Goal: Check status

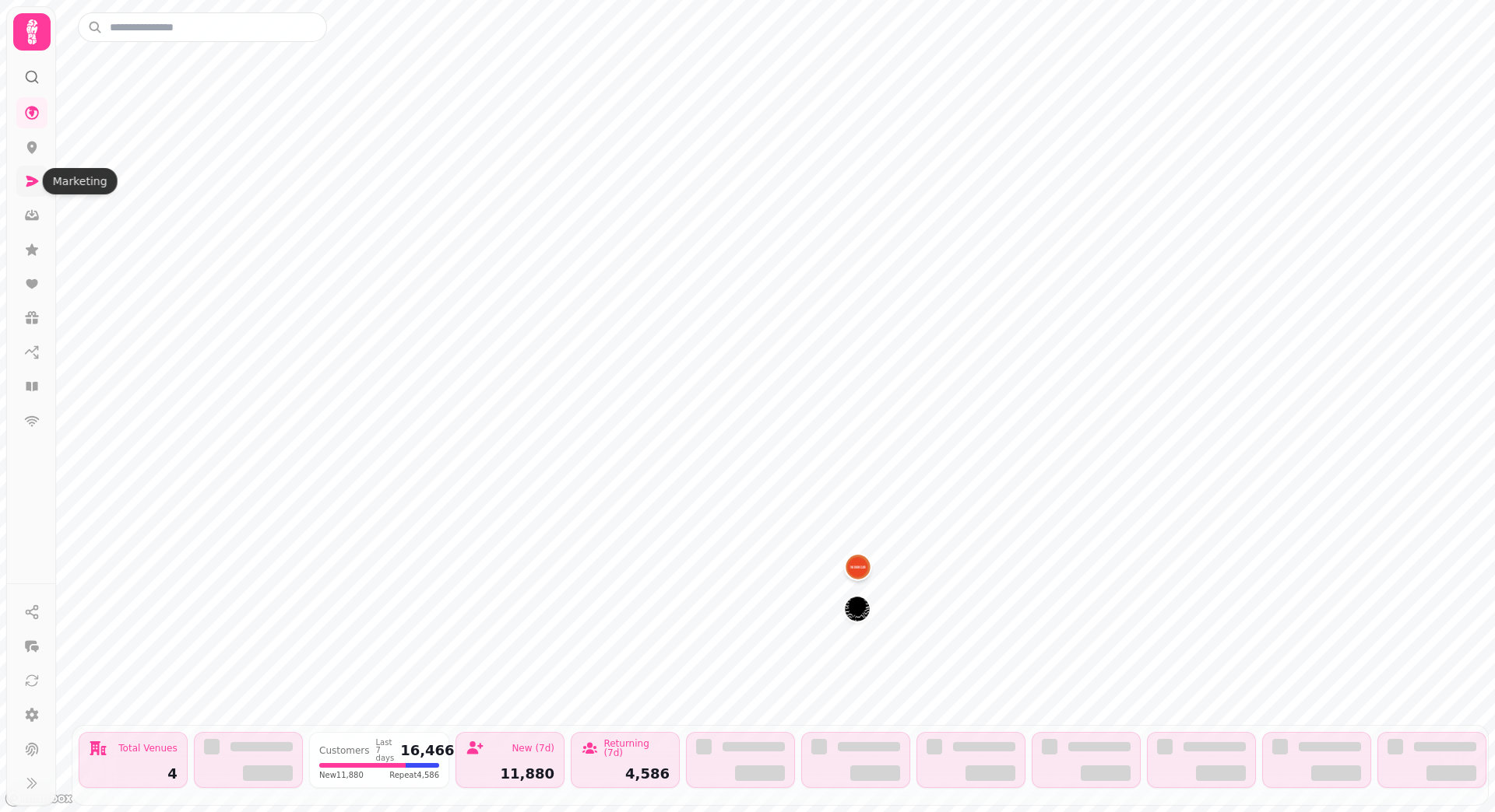
click at [23, 178] on link at bounding box center [32, 182] width 31 height 31
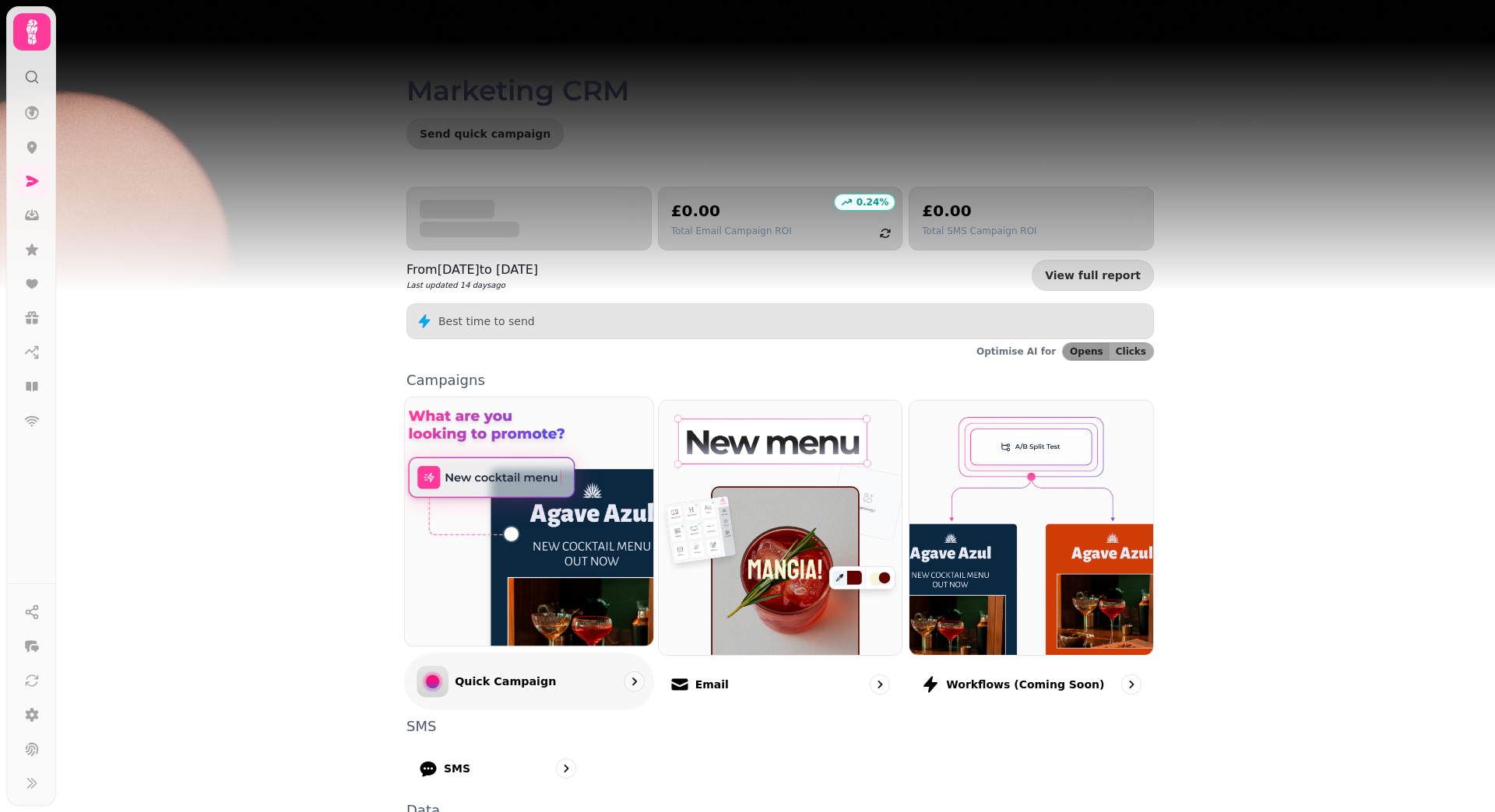
scroll to position [152, 0]
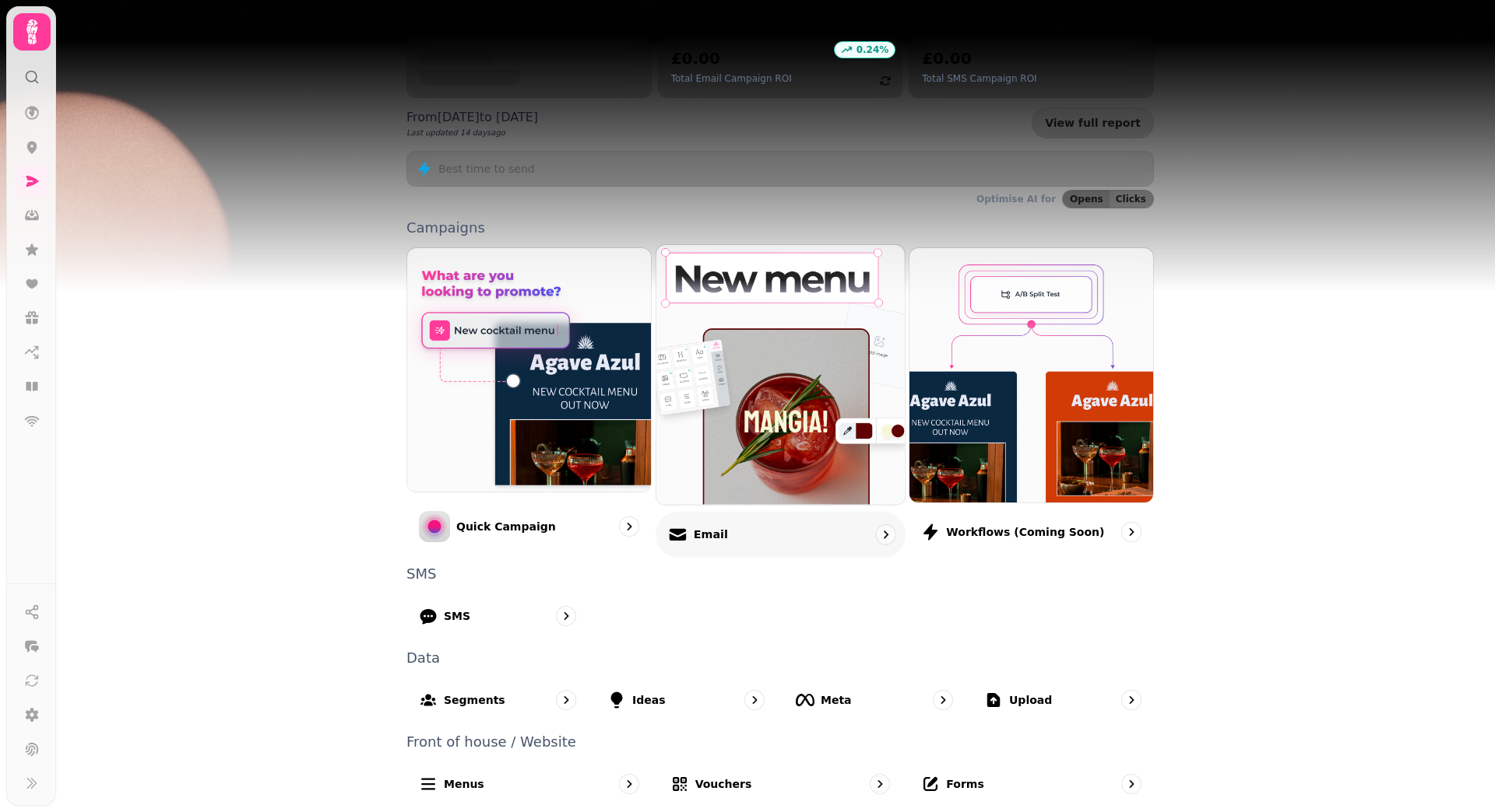
click at [774, 386] on img at bounding box center [780, 374] width 273 height 286
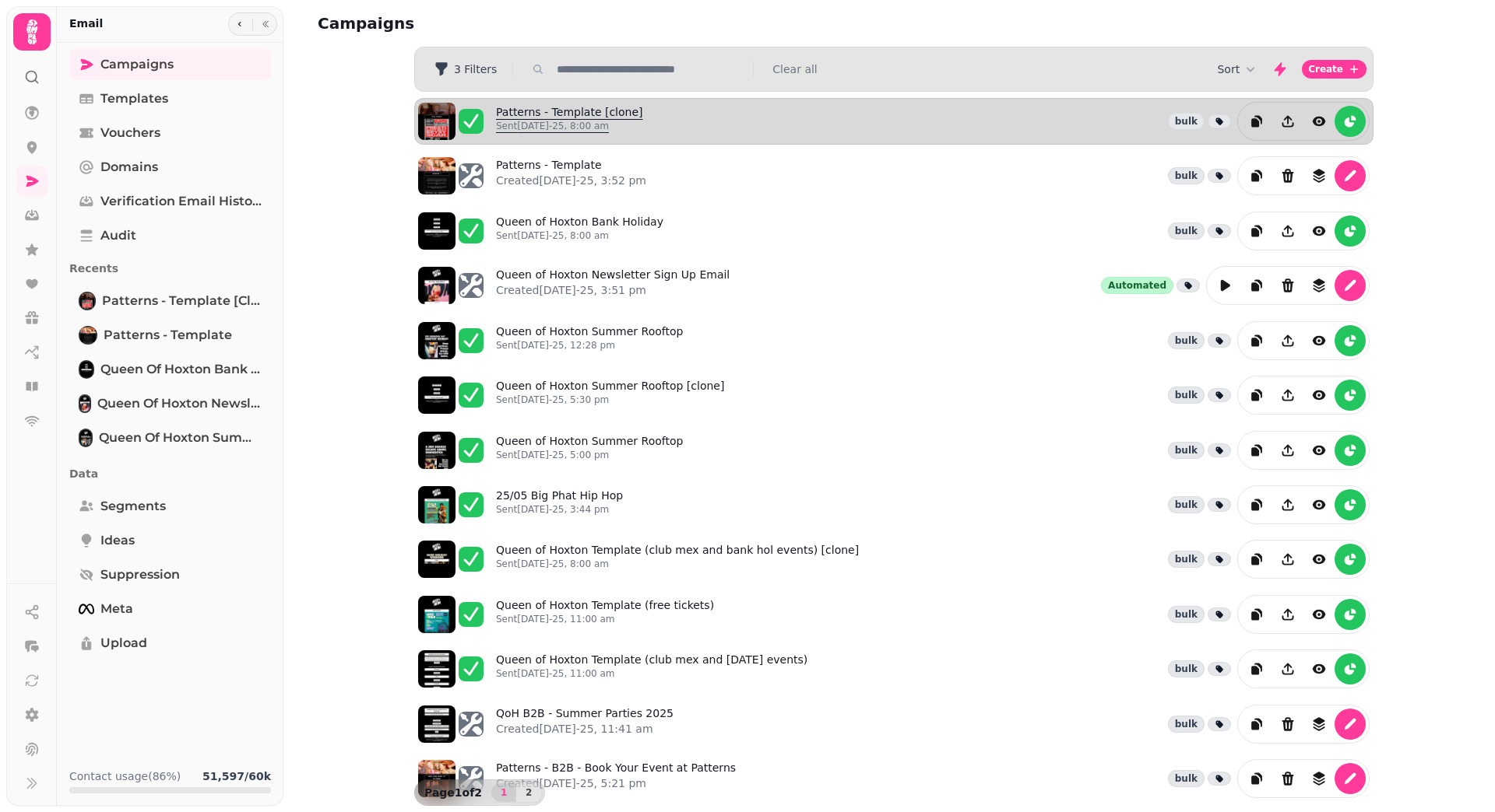
click at [618, 108] on link "Patterns - Template [clone] Sent [DATE]-25, 8:00 am" at bounding box center [570, 121] width 147 height 34
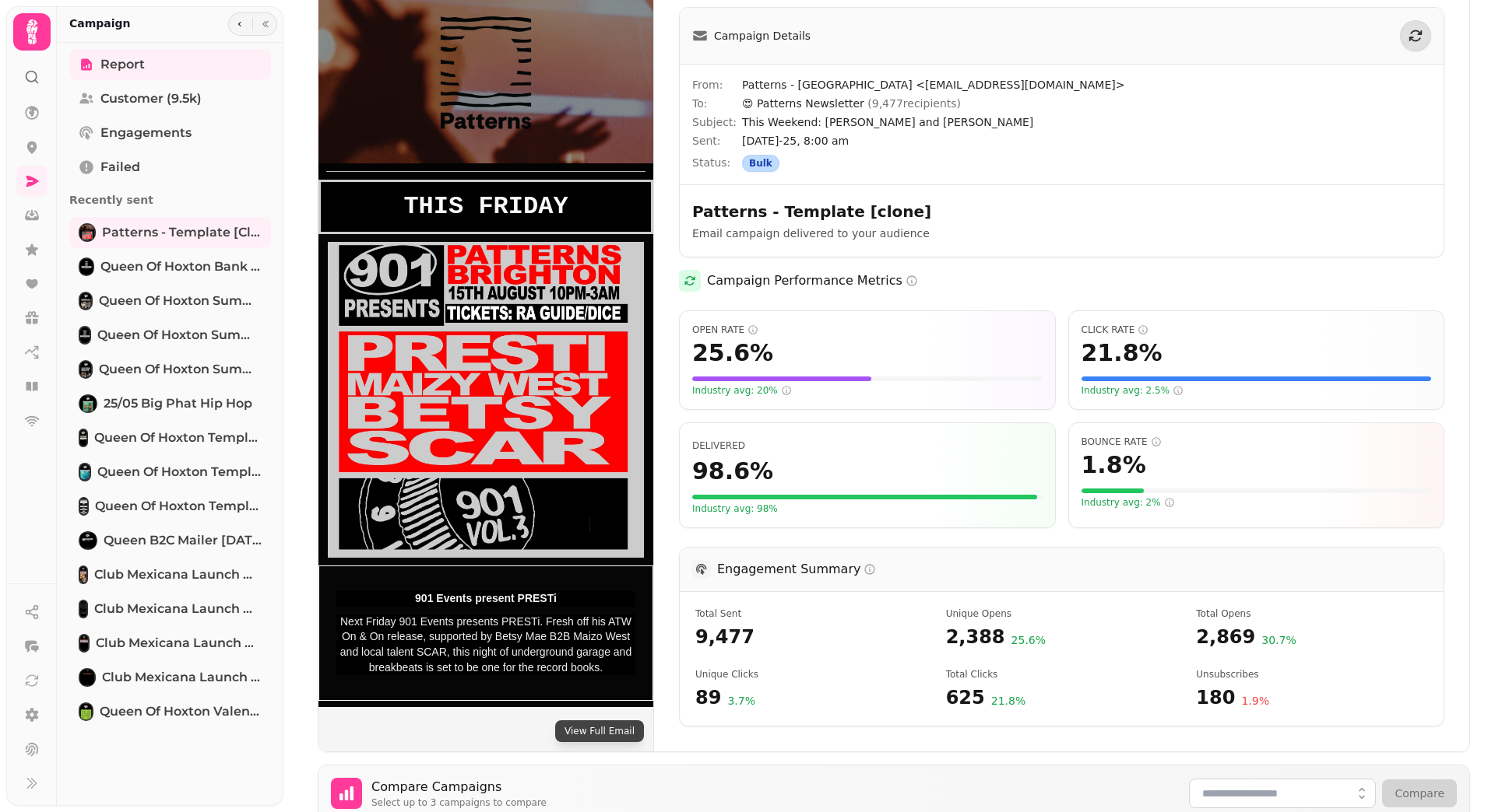
scroll to position [31, 0]
